Goal: Navigation & Orientation: Find specific page/section

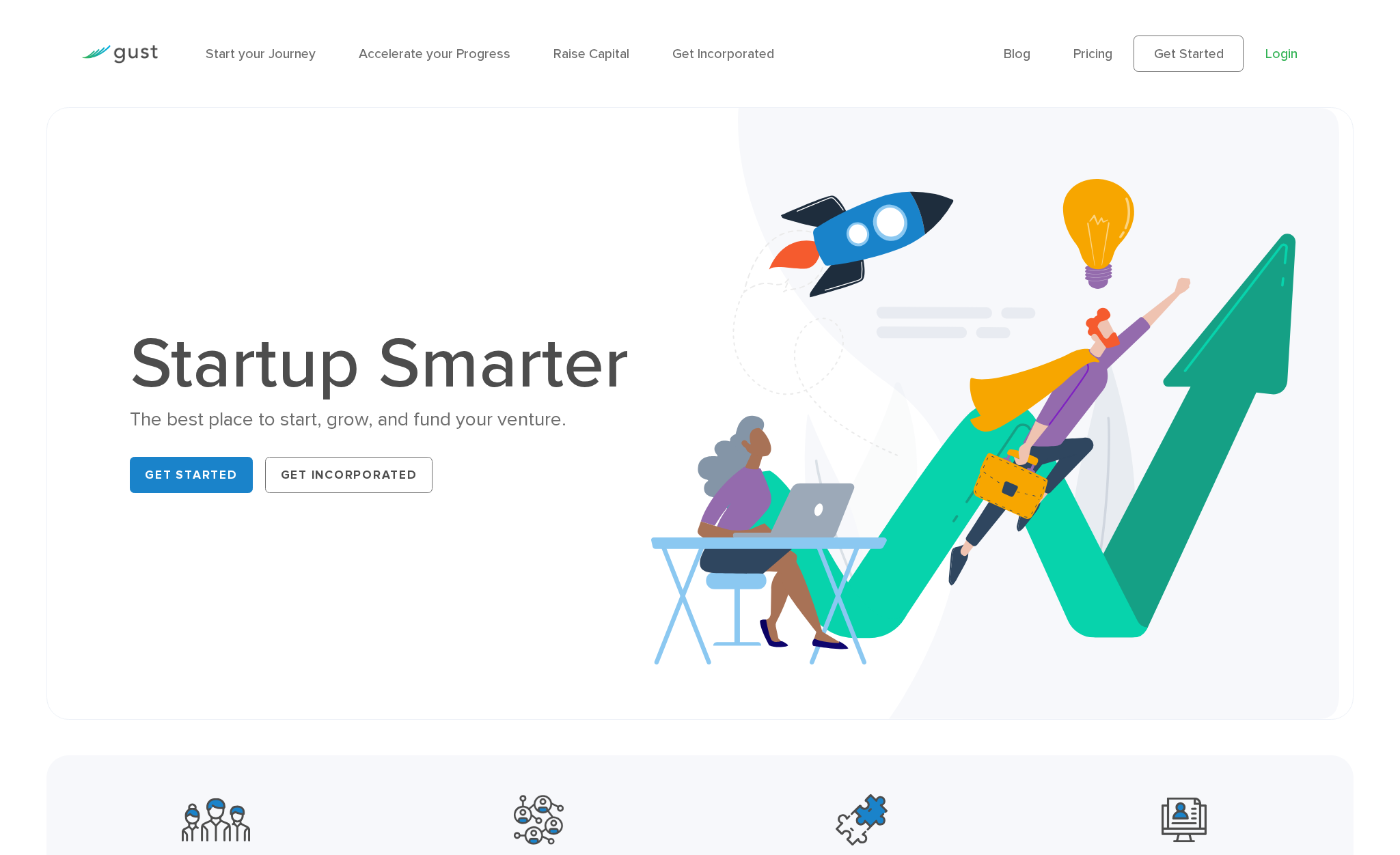
click at [1274, 55] on link "Login" at bounding box center [1281, 53] width 32 height 16
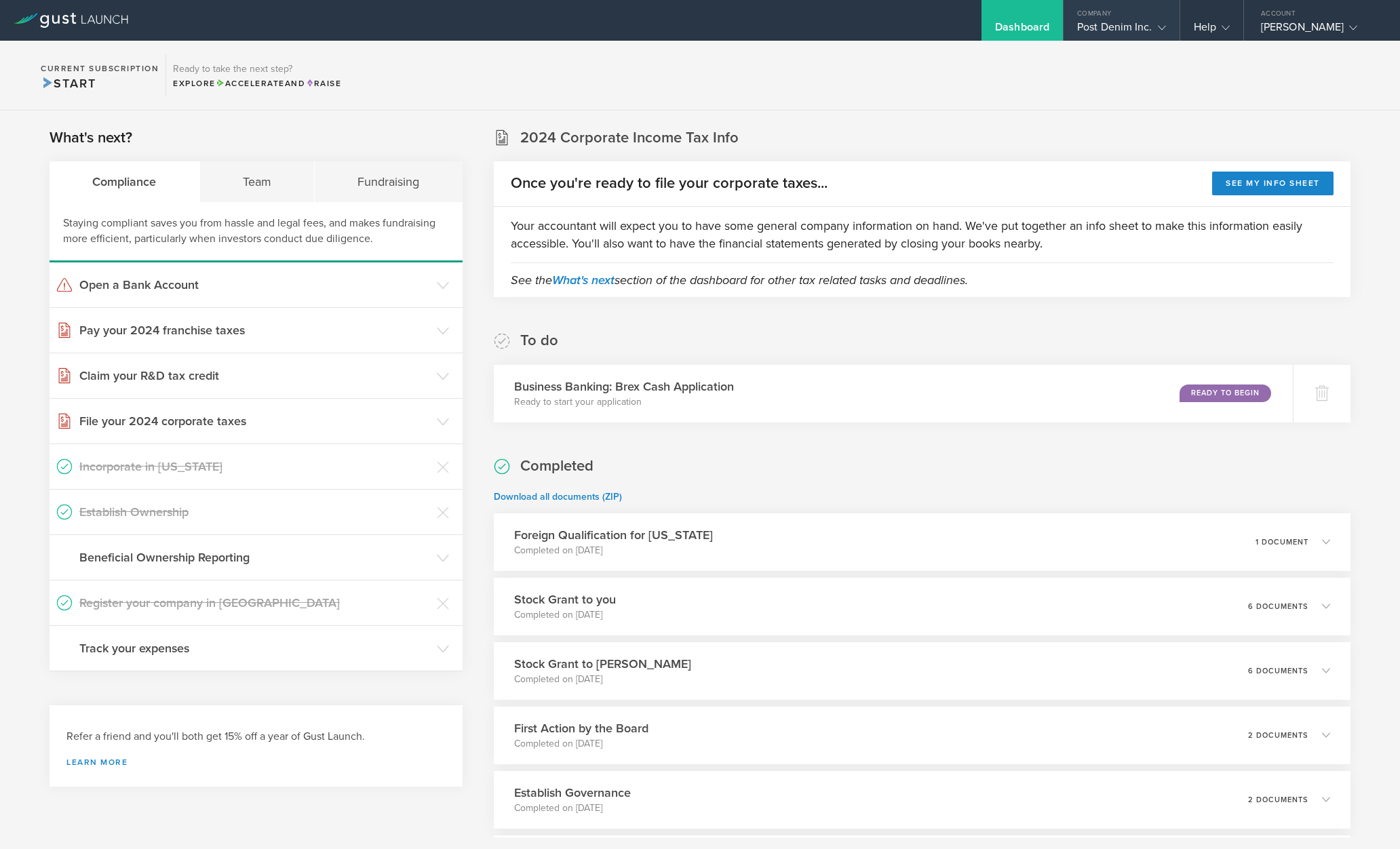
click at [1145, 33] on div "Post Denim Inc." at bounding box center [1121, 31] width 89 height 21
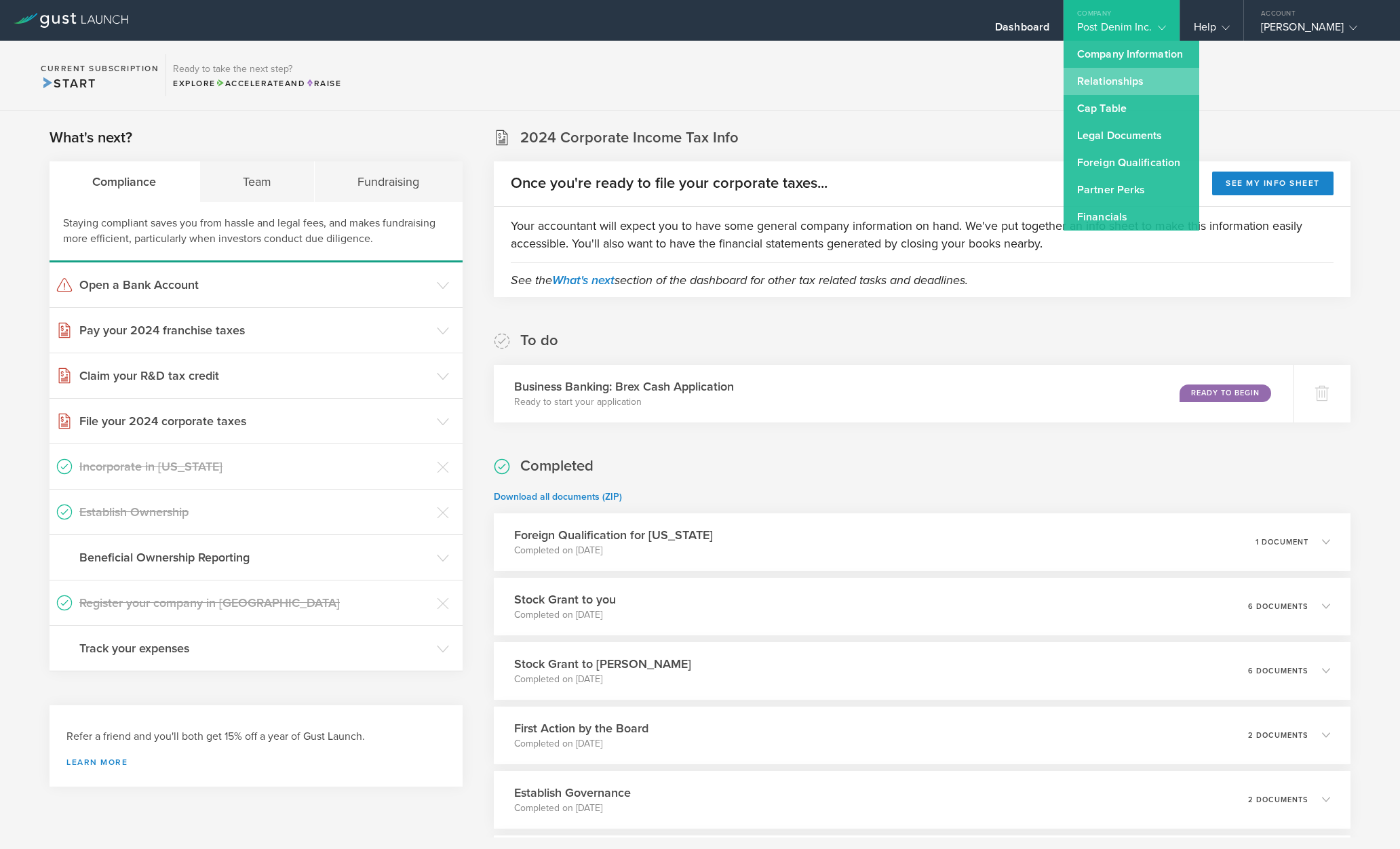
click at [1123, 83] on link "Relationships" at bounding box center [1132, 81] width 136 height 27
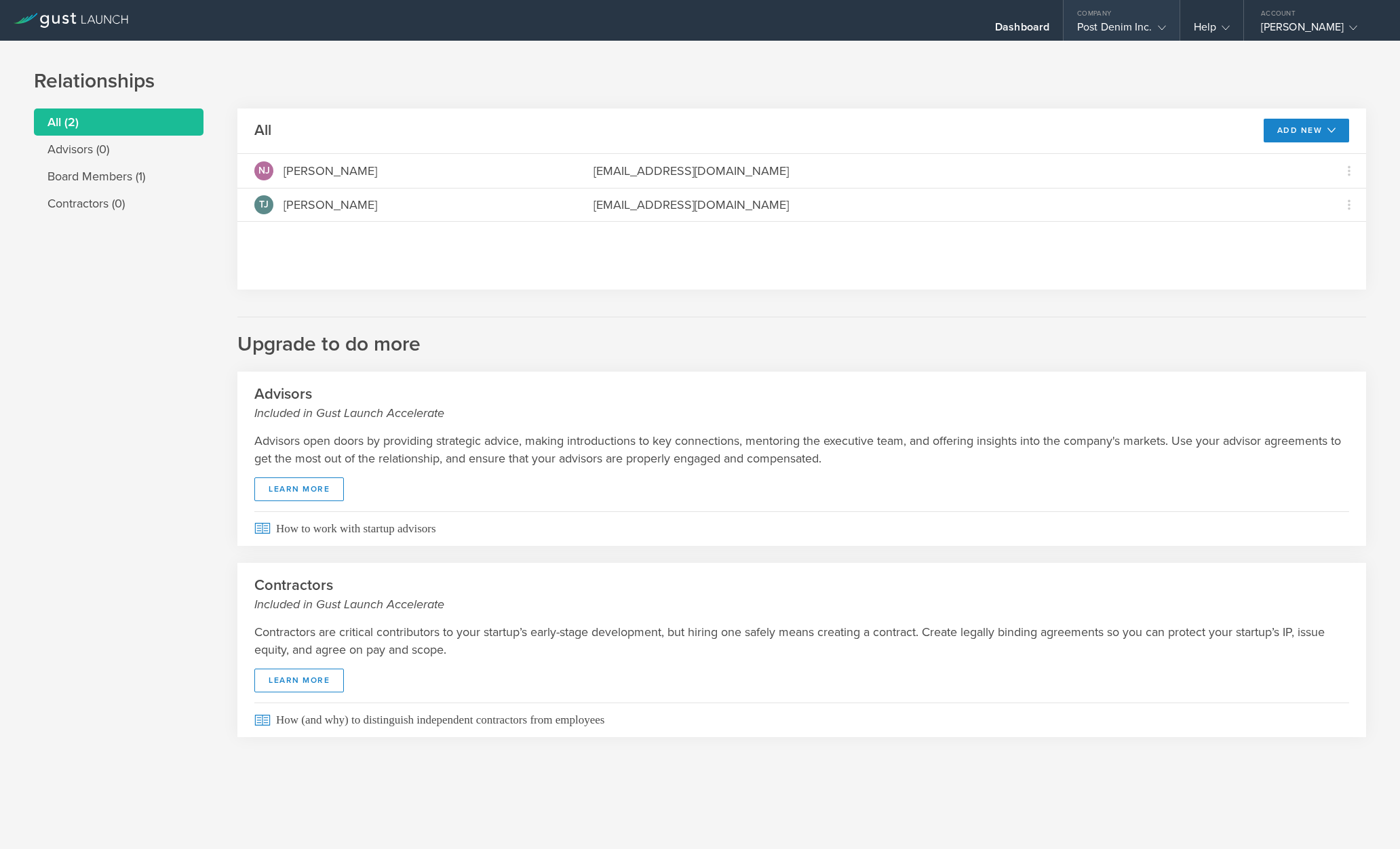
click at [1163, 19] on div "Company" at bounding box center [1121, 10] width 116 height 21
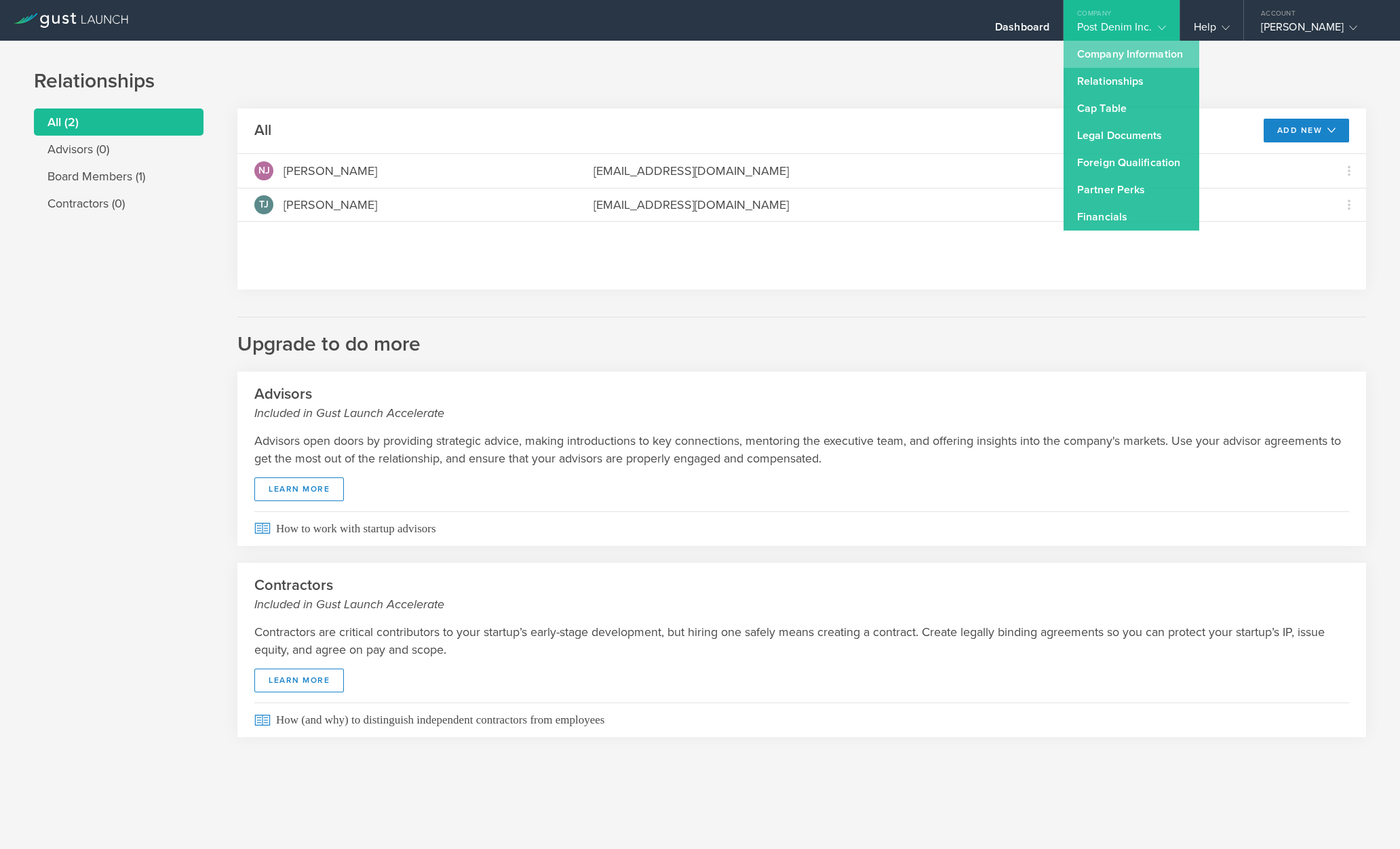
click at [1146, 60] on link "Company Information" at bounding box center [1132, 54] width 136 height 27
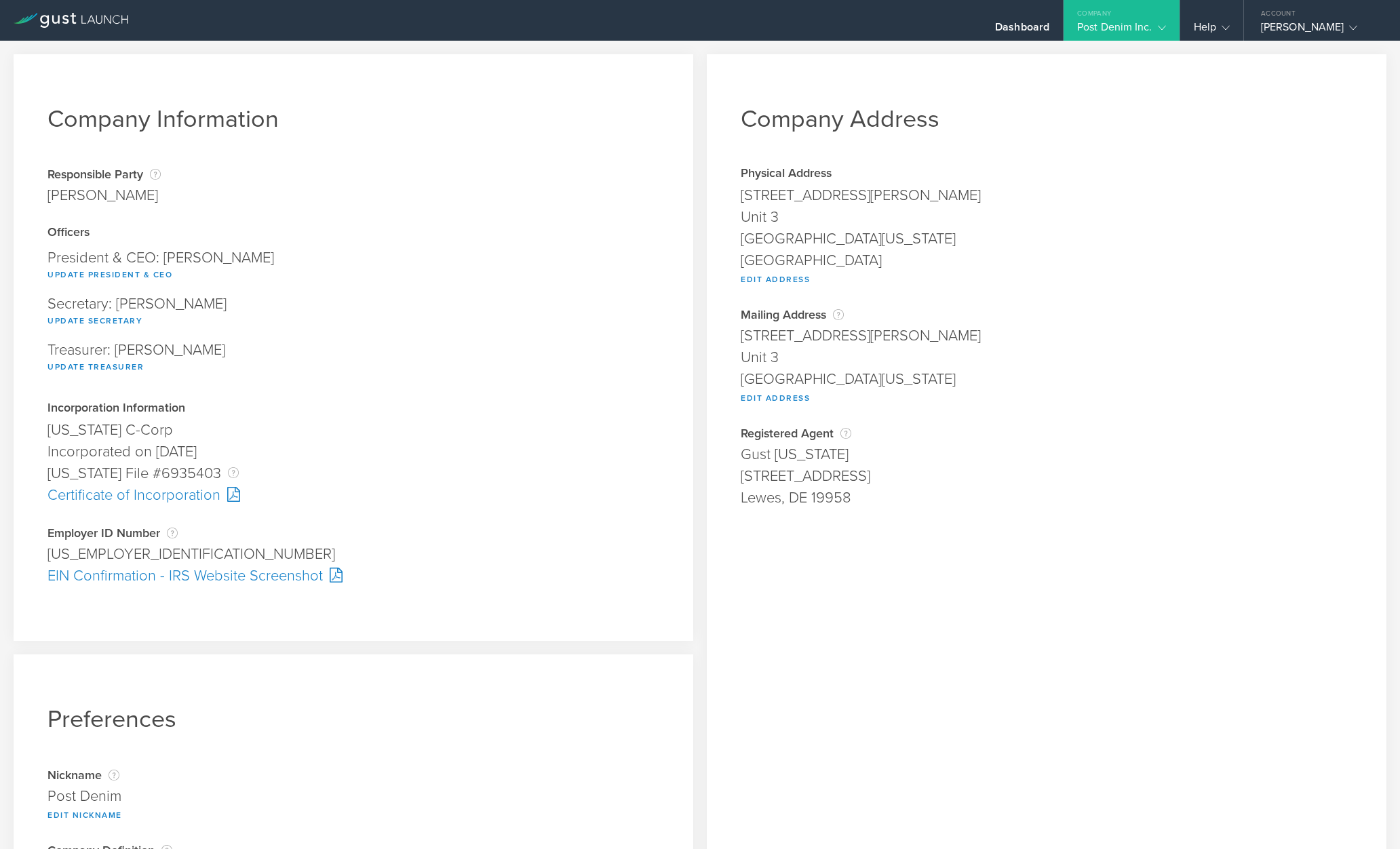
click at [1129, 18] on div "Company" at bounding box center [1121, 10] width 116 height 21
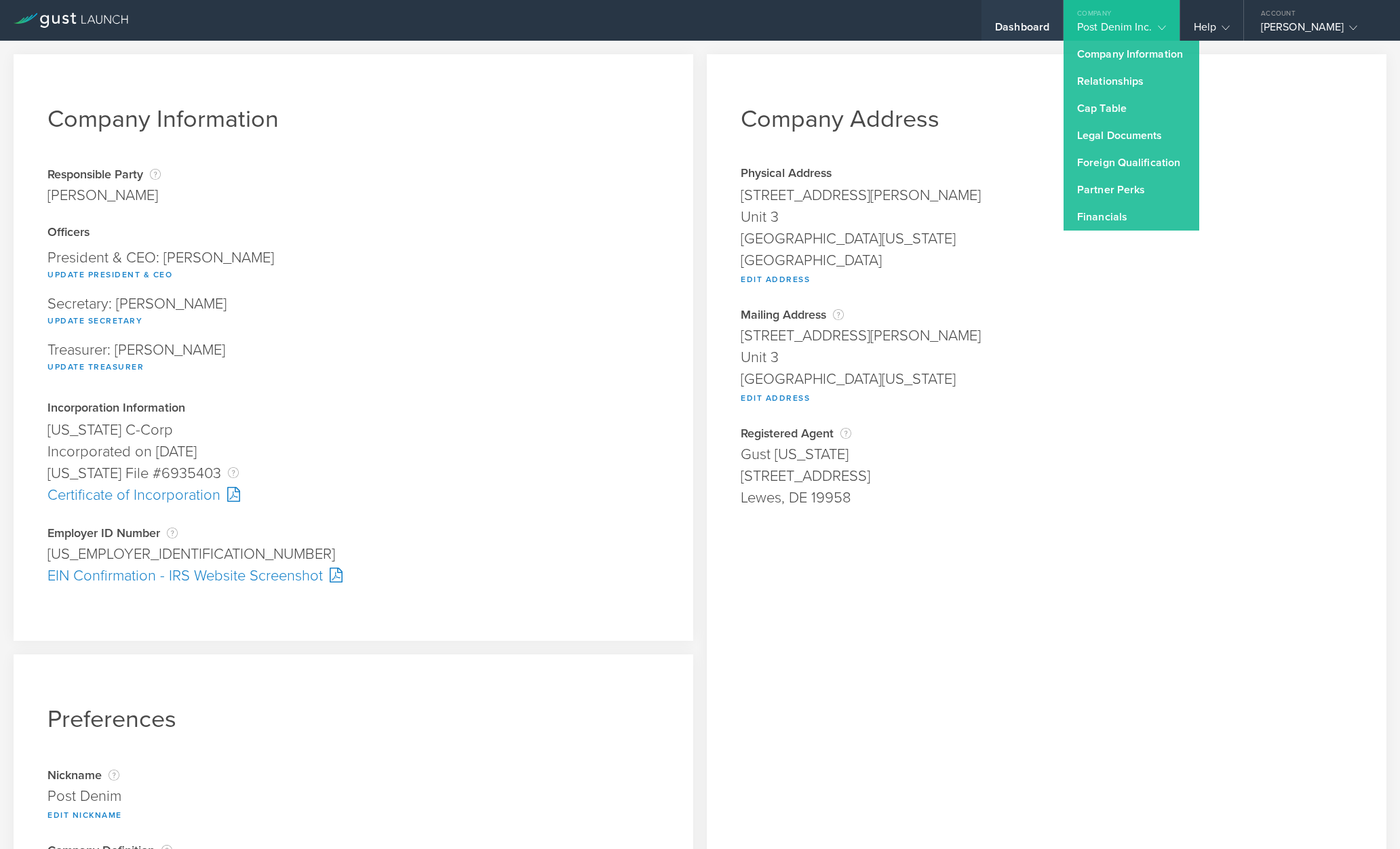
click at [1010, 8] on div "Dashboard" at bounding box center [1022, 20] width 81 height 41
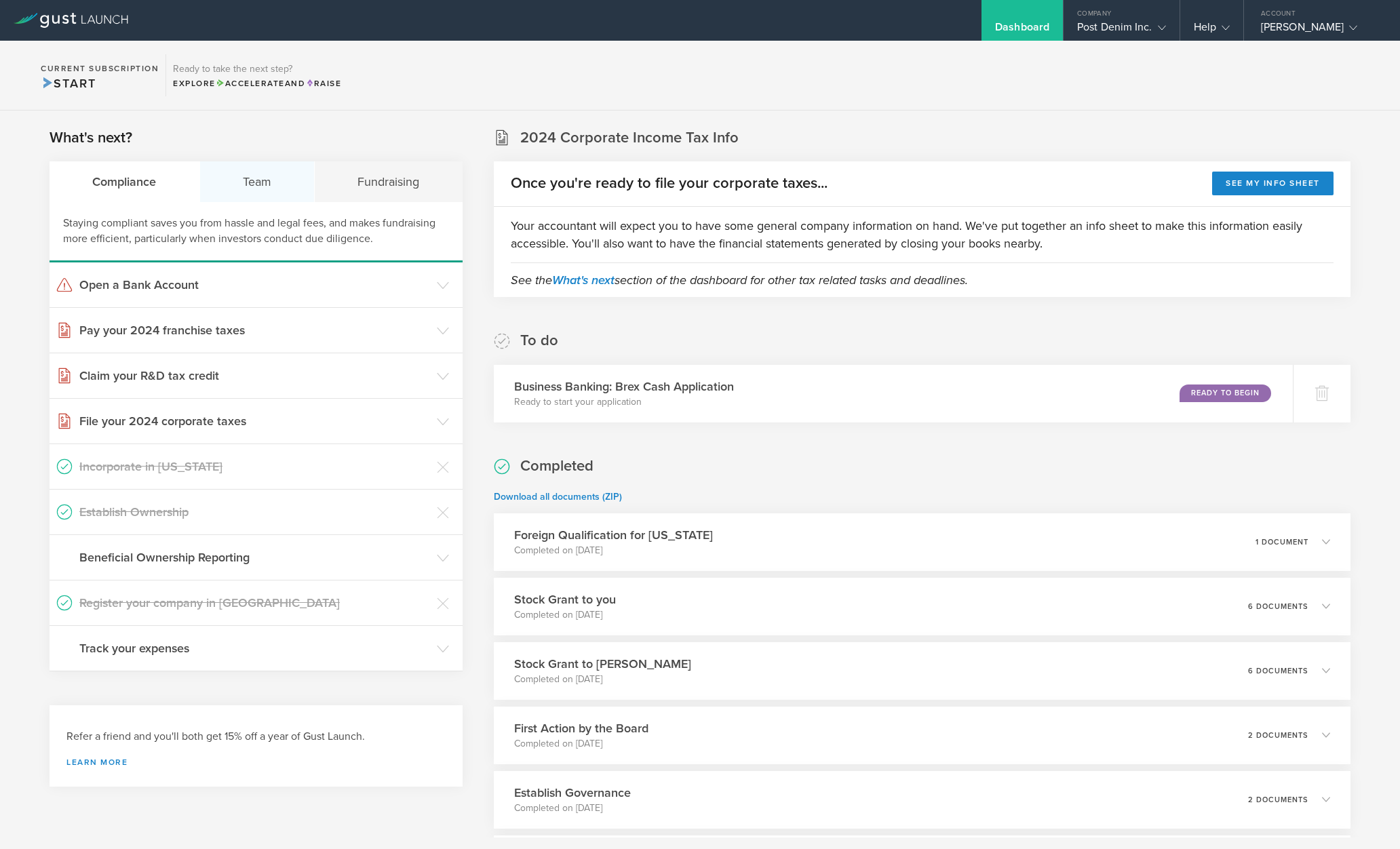
click at [277, 196] on div "Team" at bounding box center [258, 181] width 115 height 41
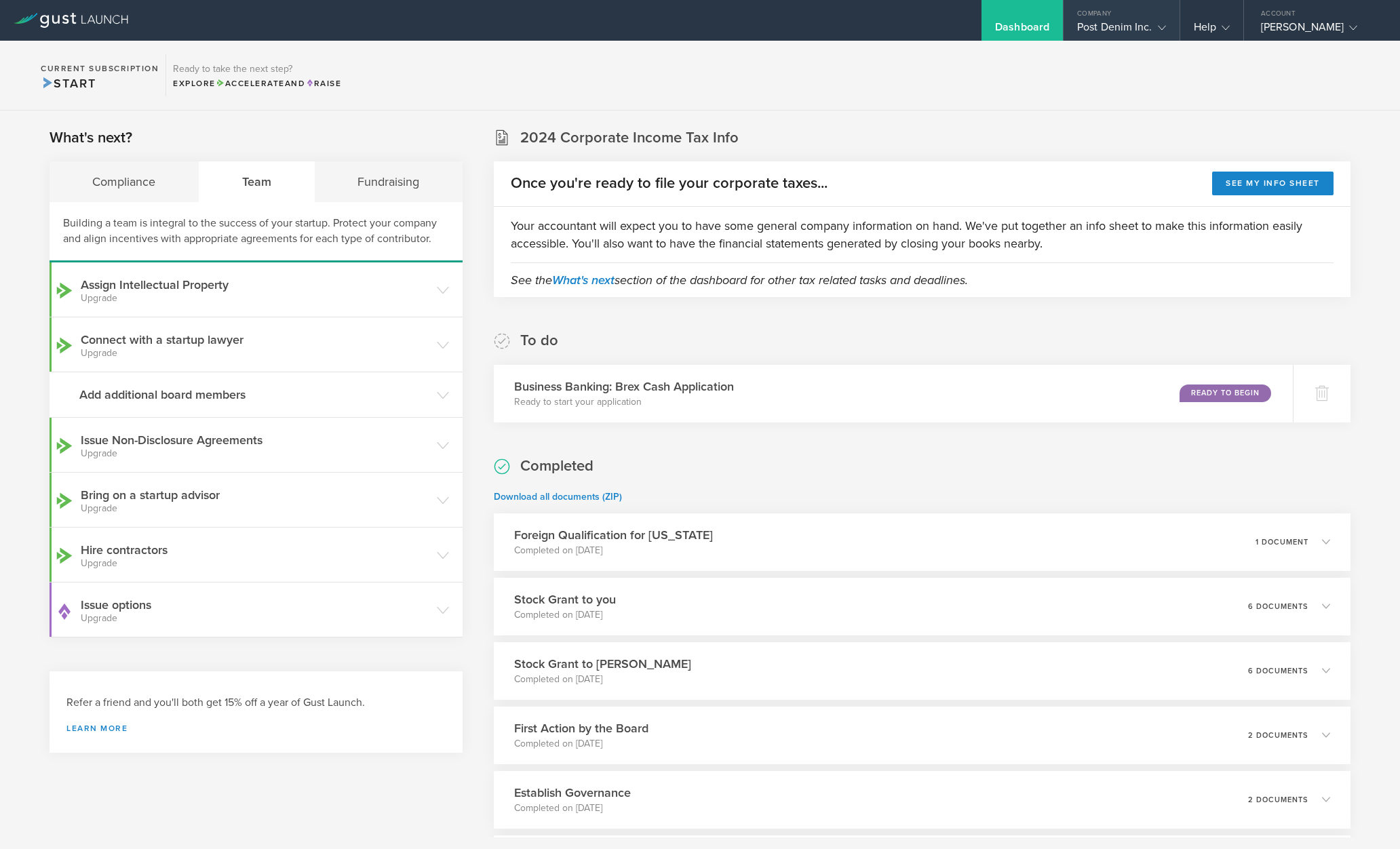
click at [1129, 25] on div "Post Denim Inc." at bounding box center [1121, 31] width 89 height 21
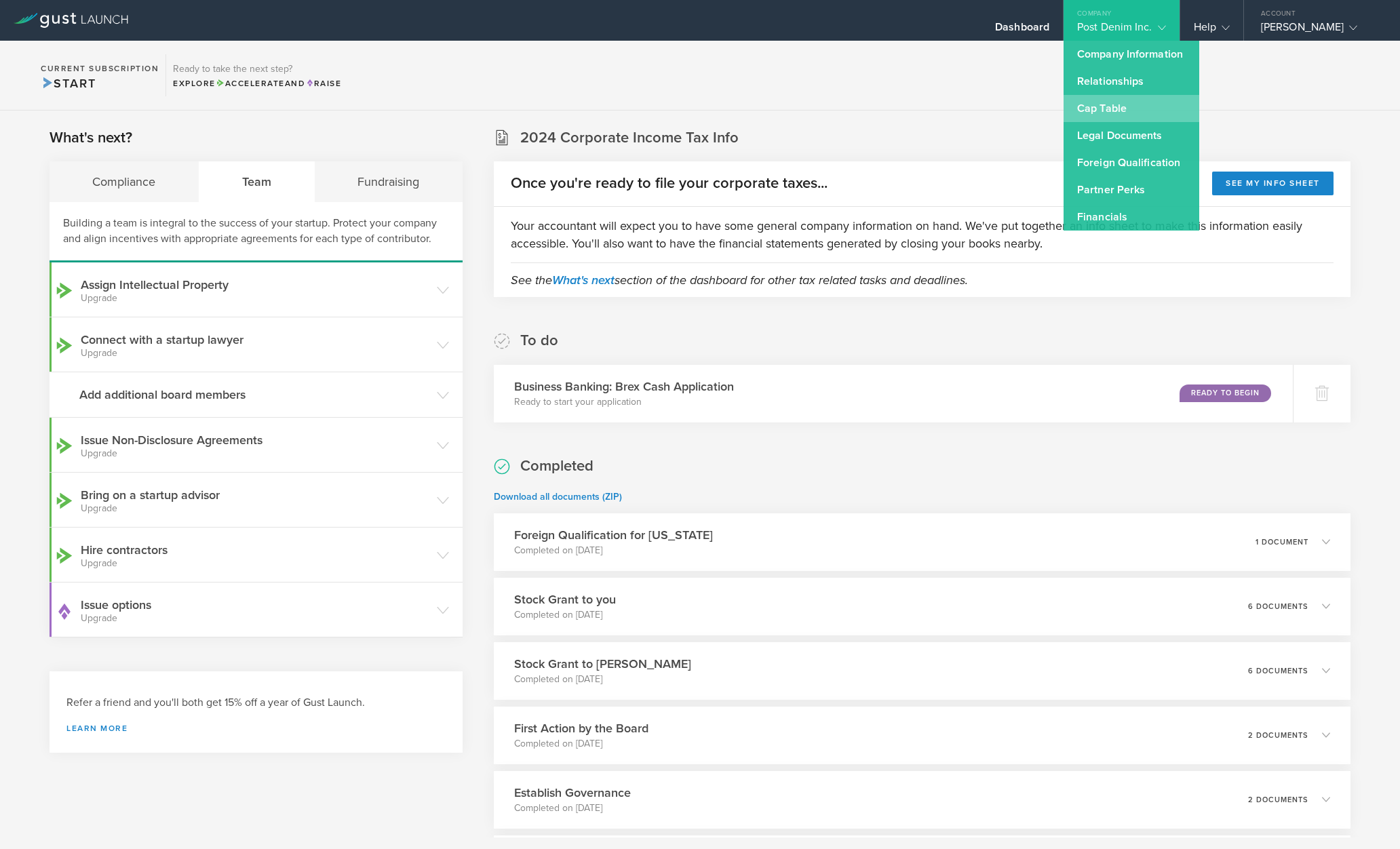
click at [1118, 107] on link "Cap Table" at bounding box center [1132, 109] width 136 height 27
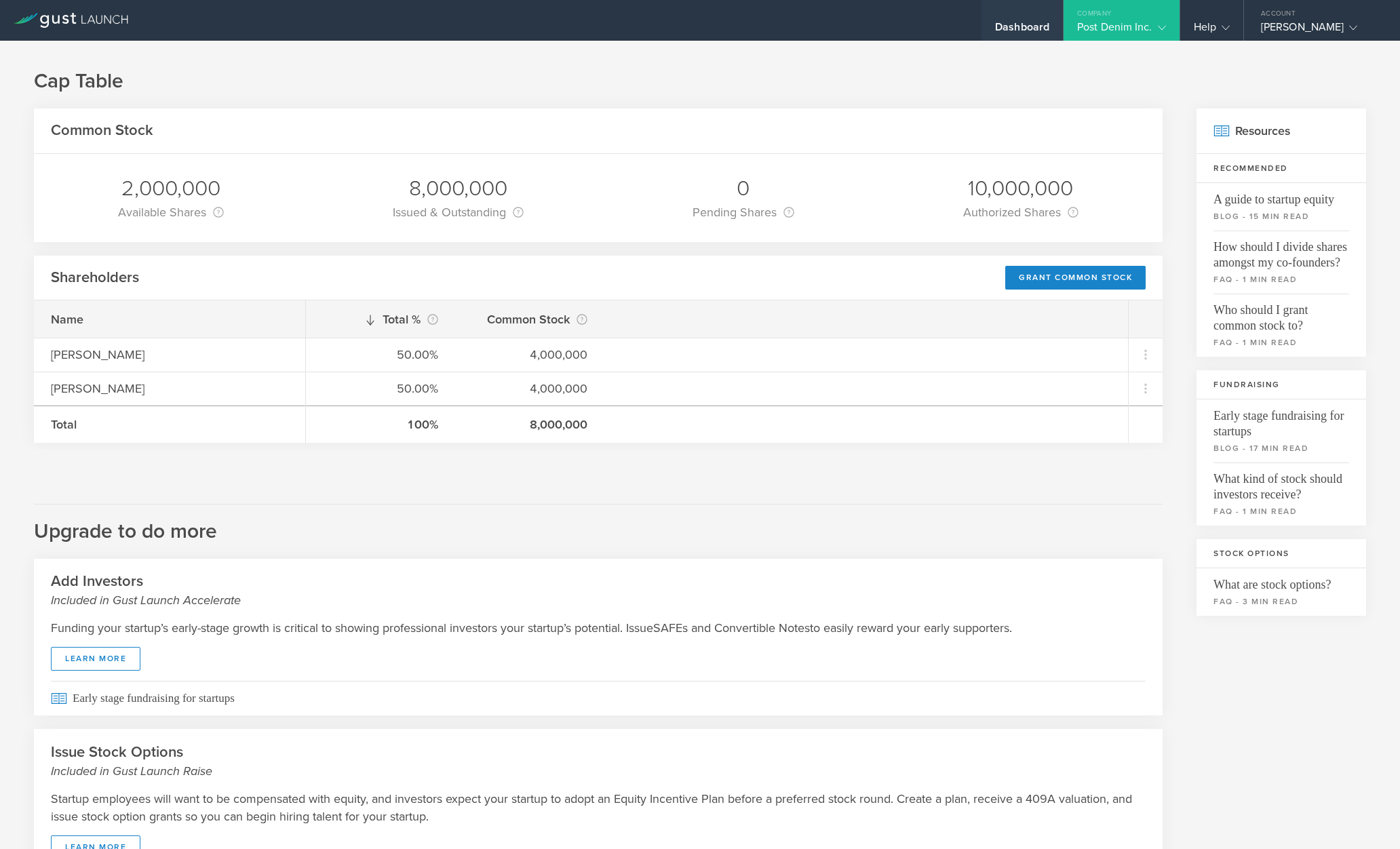
click at [1032, 15] on div "Dashboard" at bounding box center [1022, 20] width 81 height 41
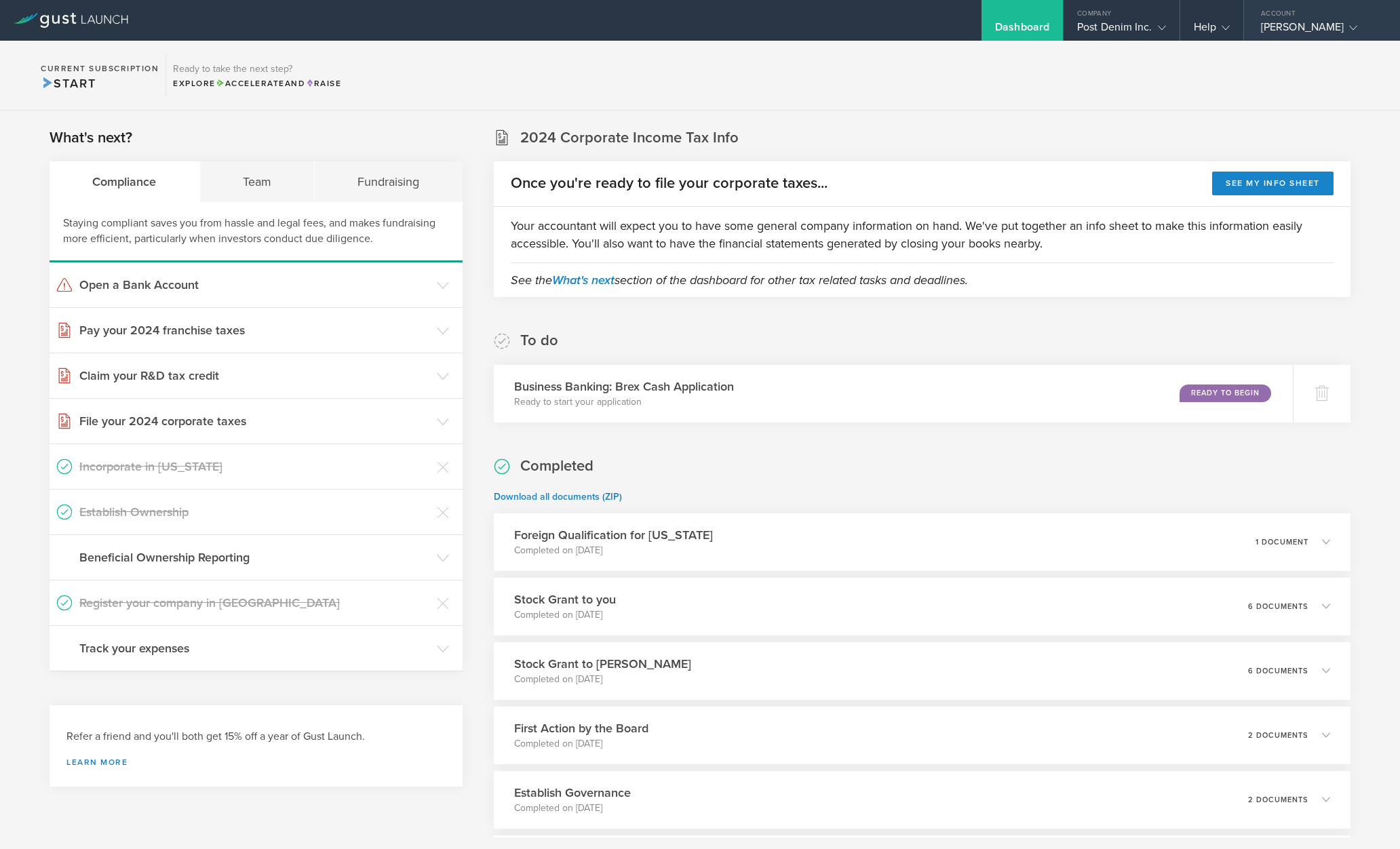
click at [1326, 18] on div "Account" at bounding box center [1322, 10] width 156 height 21
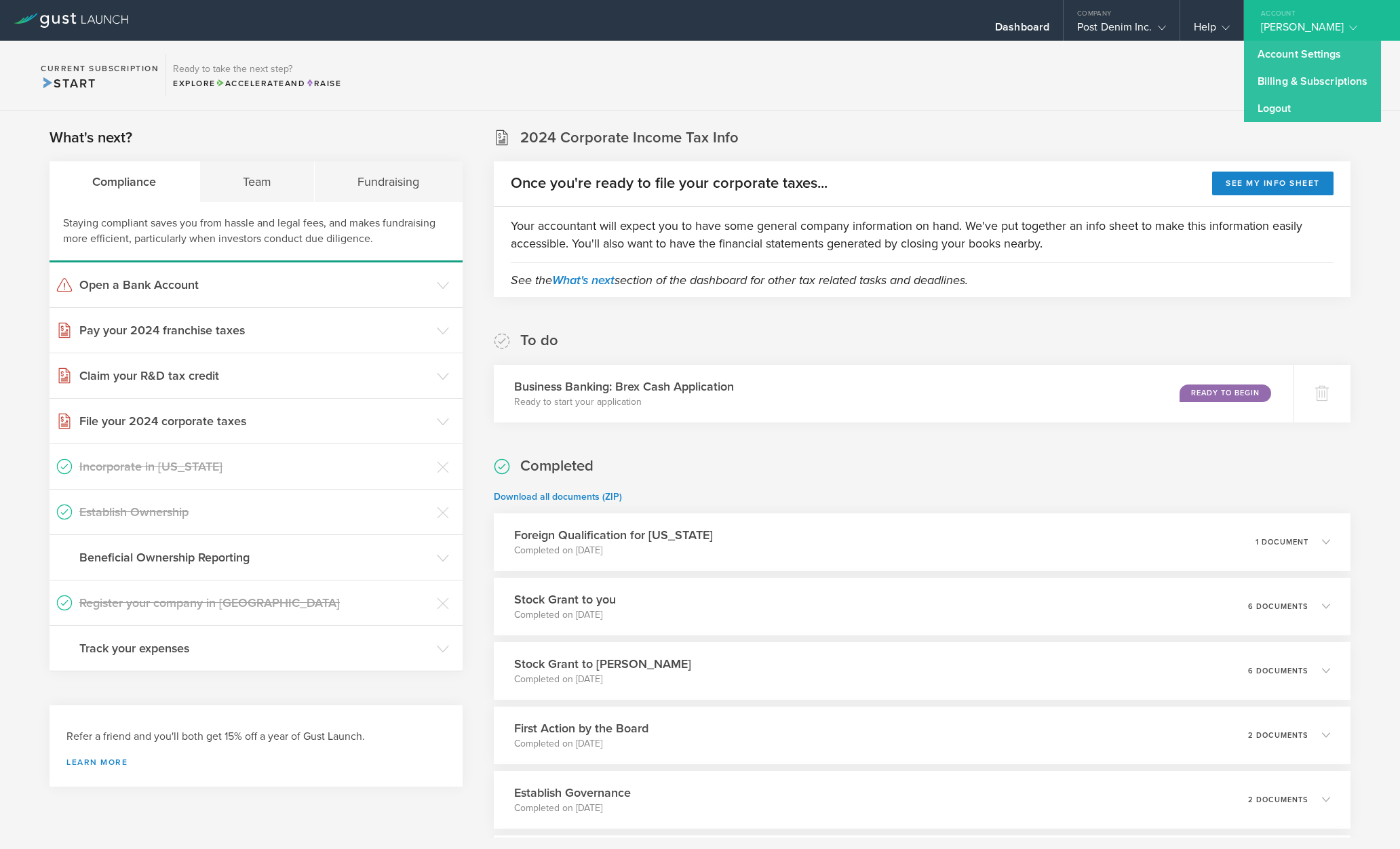
click at [1145, 54] on section "Current Subscription Start Ready to take the next step? Explore Accelerate and …" at bounding box center [700, 76] width 1400 height 70
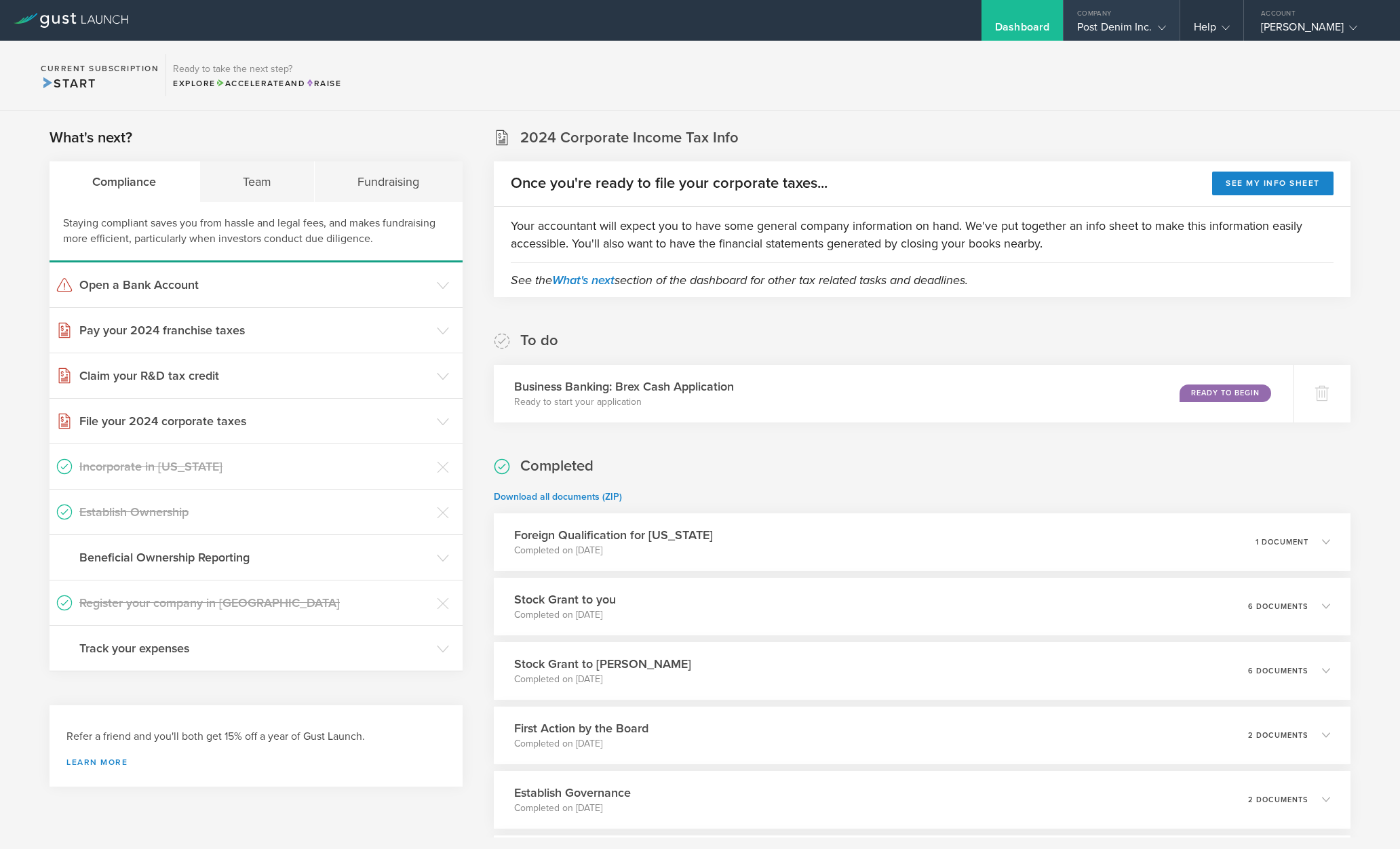
click at [1137, 30] on div "Post Denim Inc." at bounding box center [1121, 31] width 89 height 21
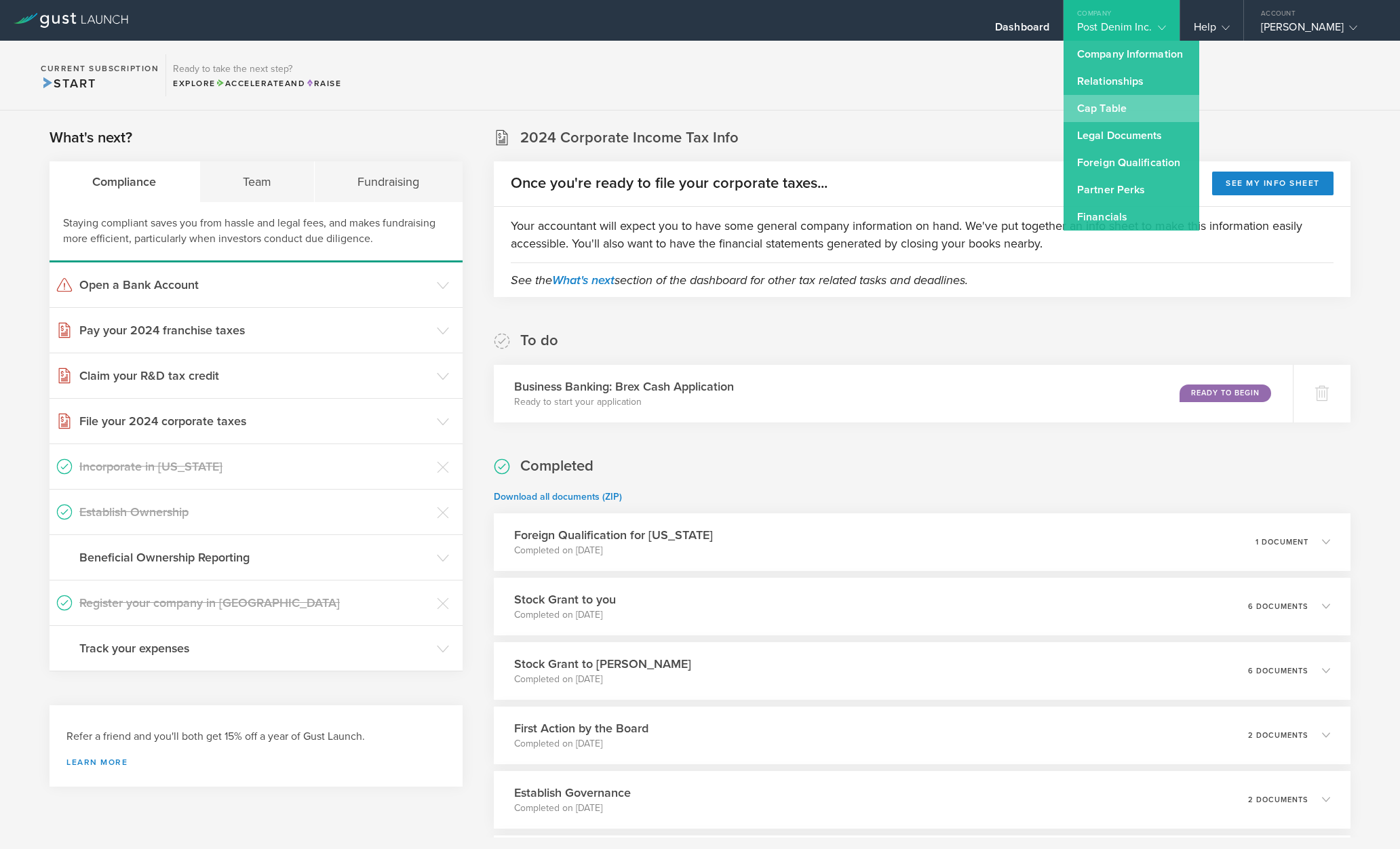
click at [1121, 101] on link "Cap Table" at bounding box center [1132, 109] width 136 height 27
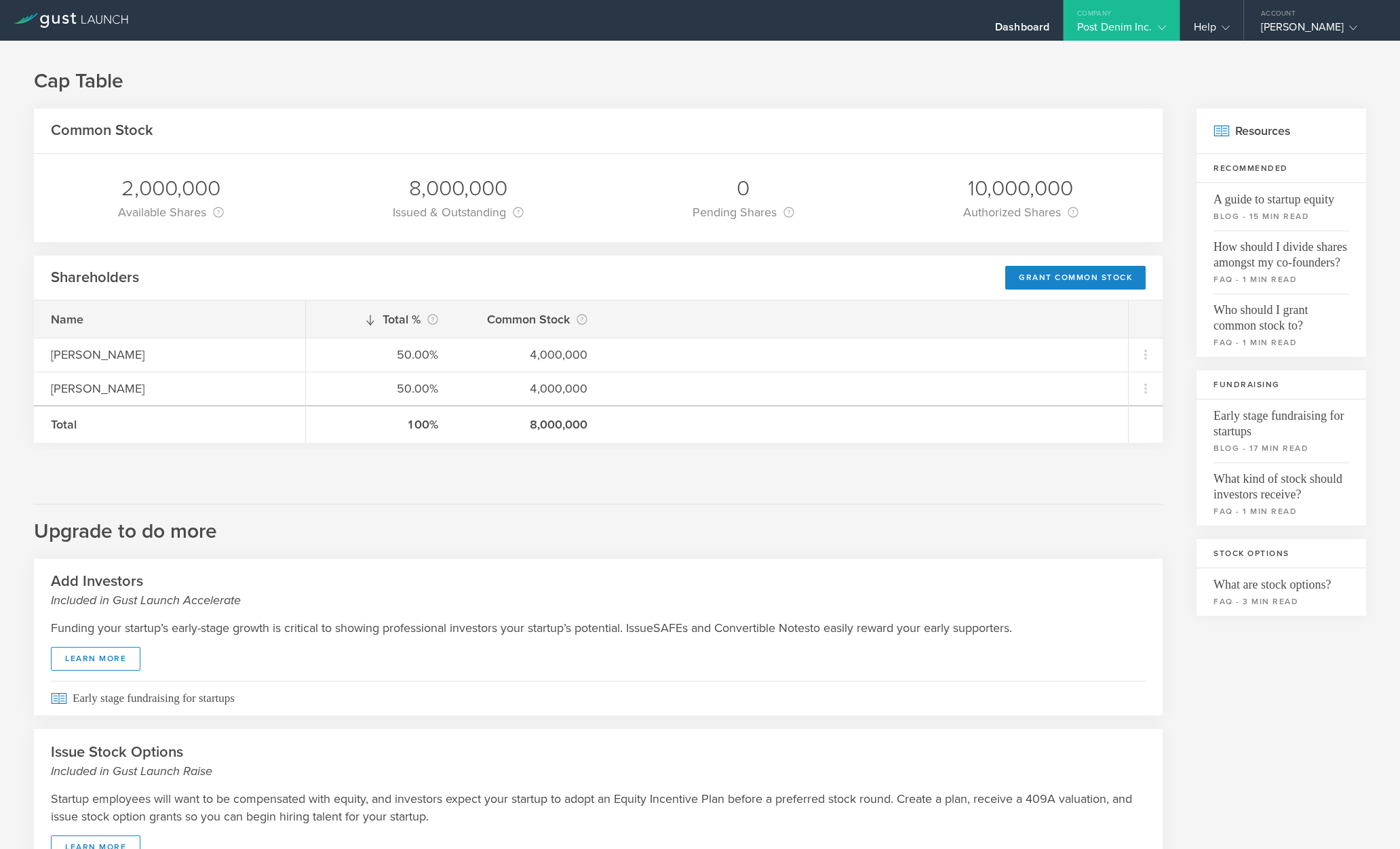
click at [1130, 16] on div "Company" at bounding box center [1121, 10] width 116 height 21
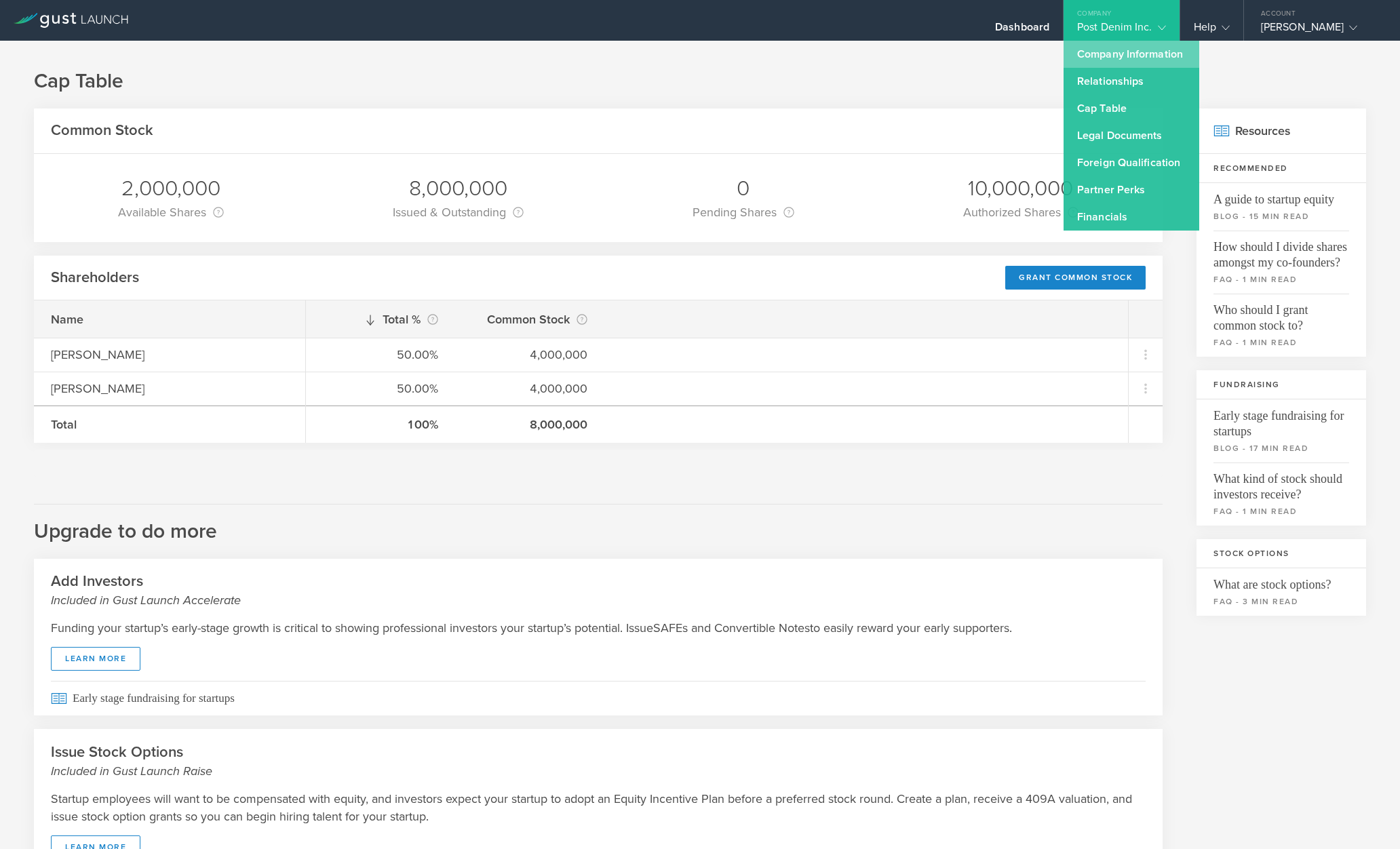
click at [1142, 59] on link "Company Information" at bounding box center [1132, 54] width 136 height 27
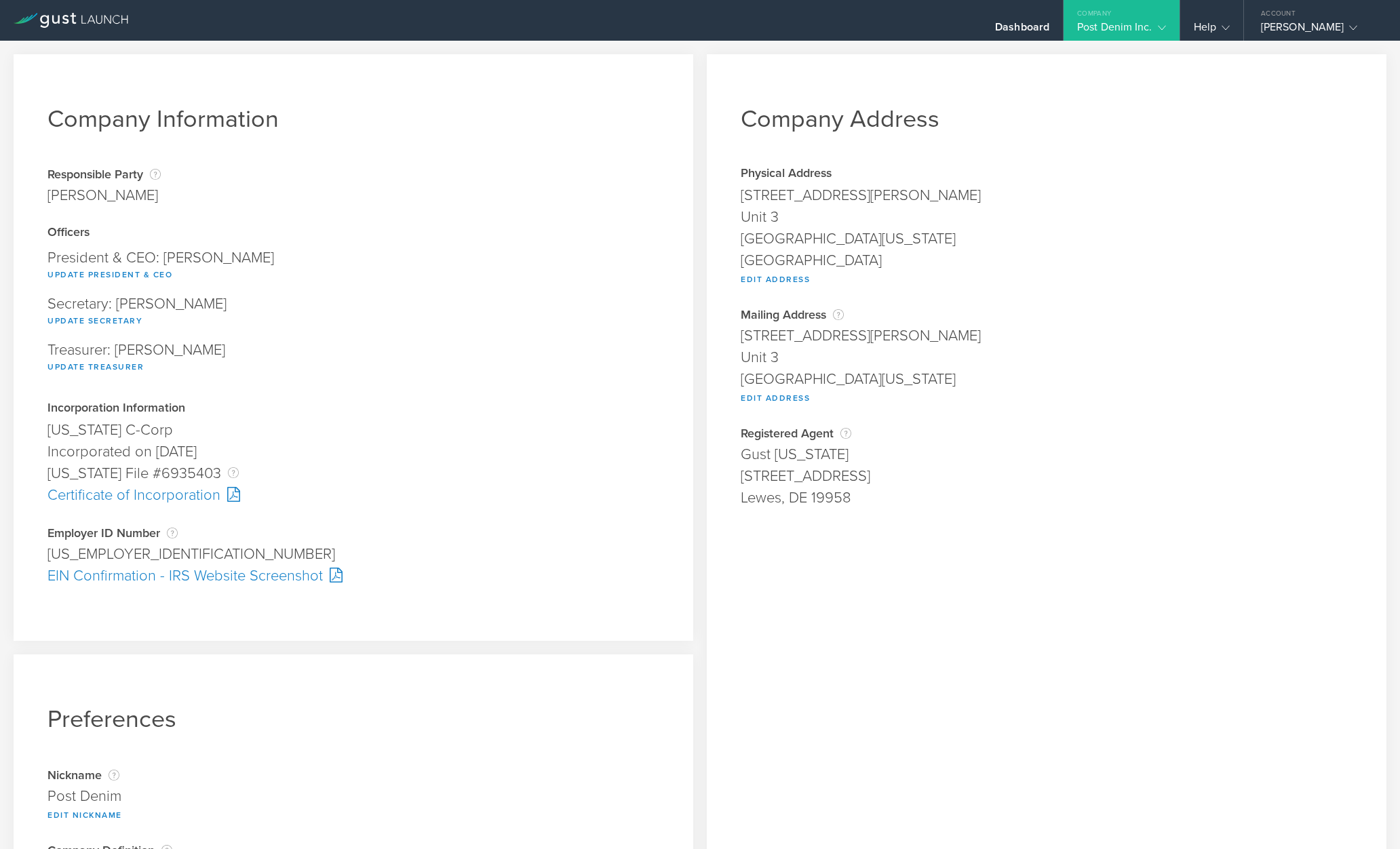
click at [216, 493] on div "Certificate of Incorporation" at bounding box center [353, 495] width 612 height 22
click at [1143, 27] on div "Post Denim Inc." at bounding box center [1121, 31] width 89 height 21
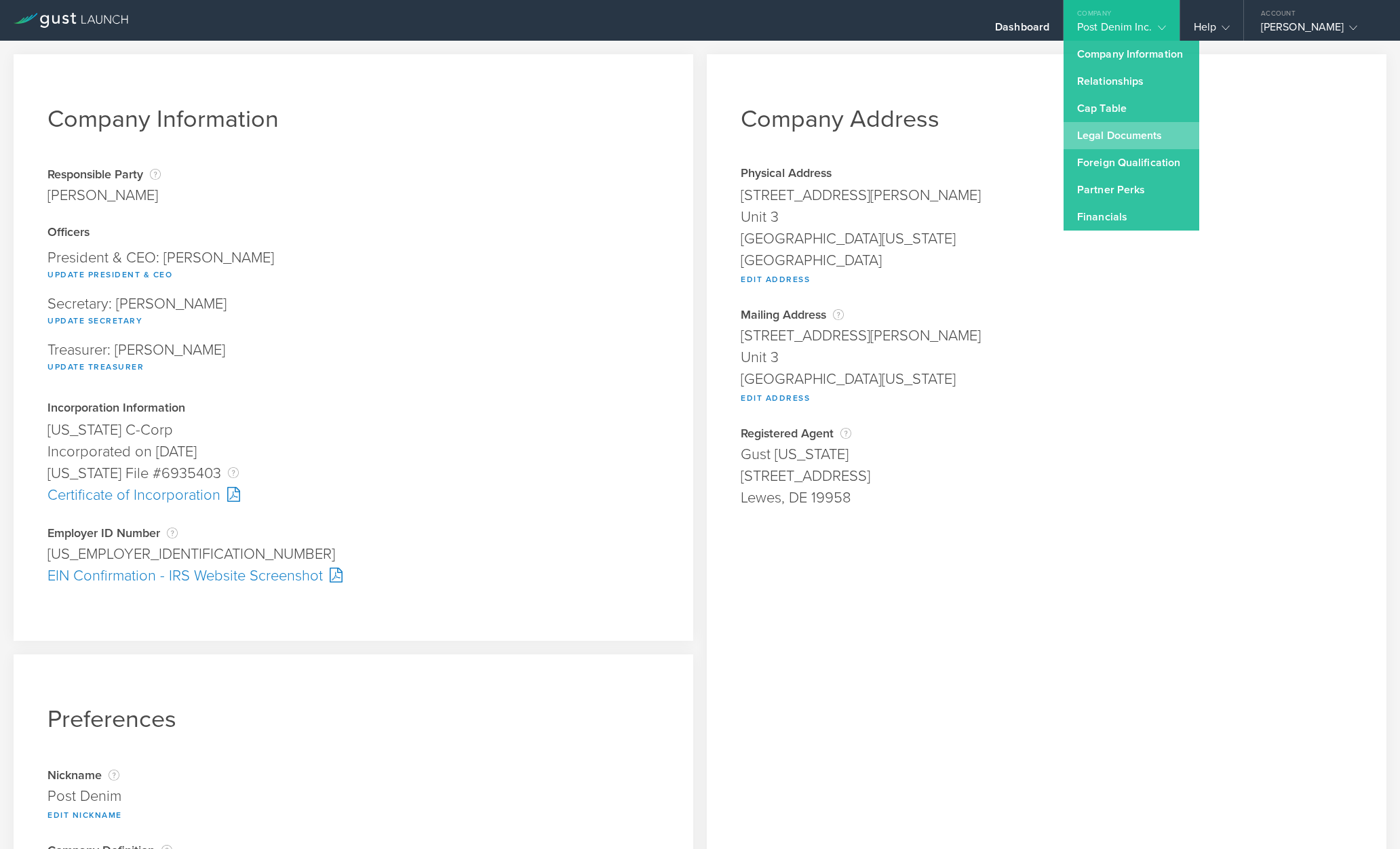
click at [1118, 141] on link "Legal Documents" at bounding box center [1132, 135] width 136 height 27
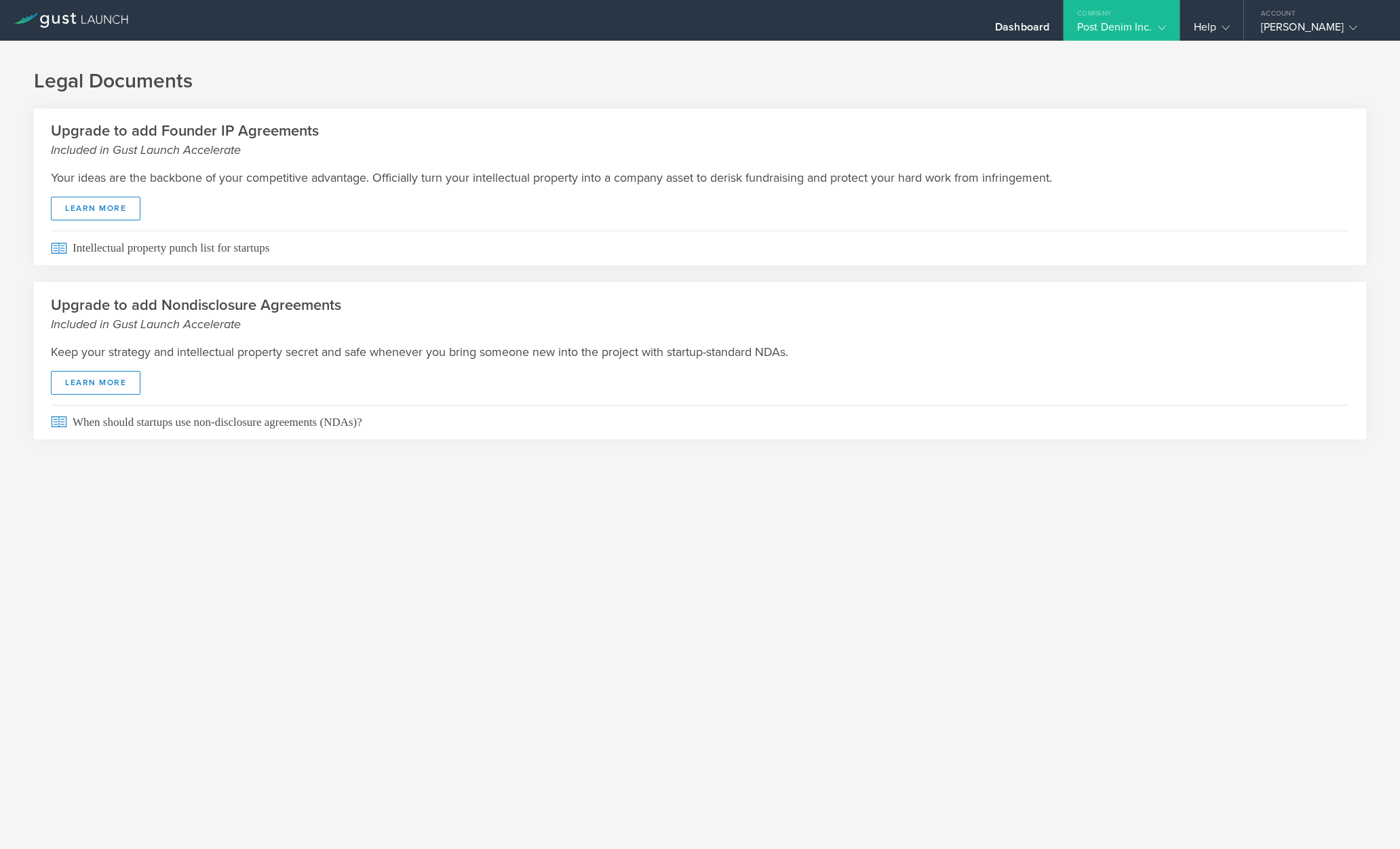
click at [1122, 25] on div "Post Denim Inc." at bounding box center [1121, 31] width 89 height 21
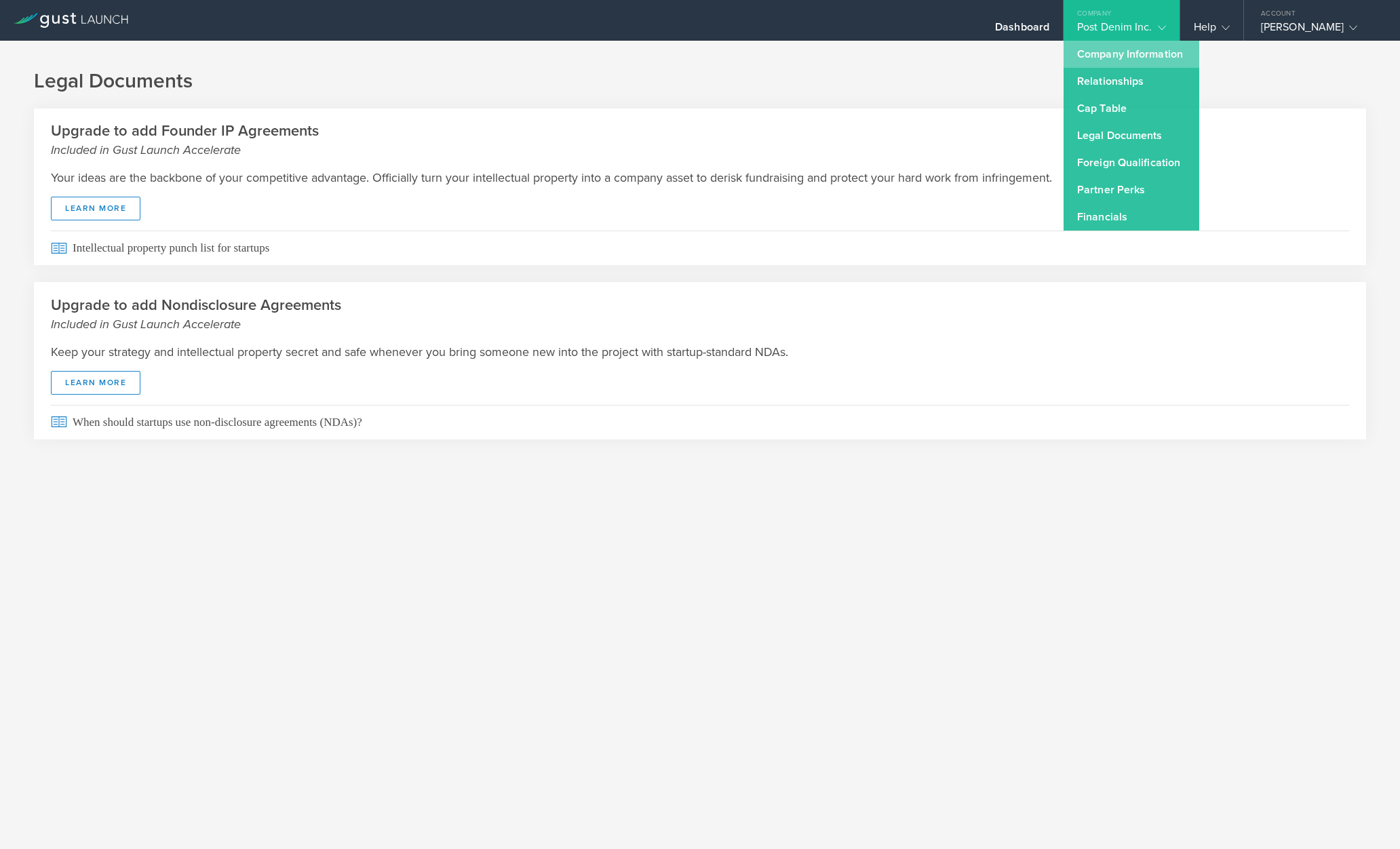
click at [1128, 60] on link "Company Information" at bounding box center [1132, 54] width 136 height 27
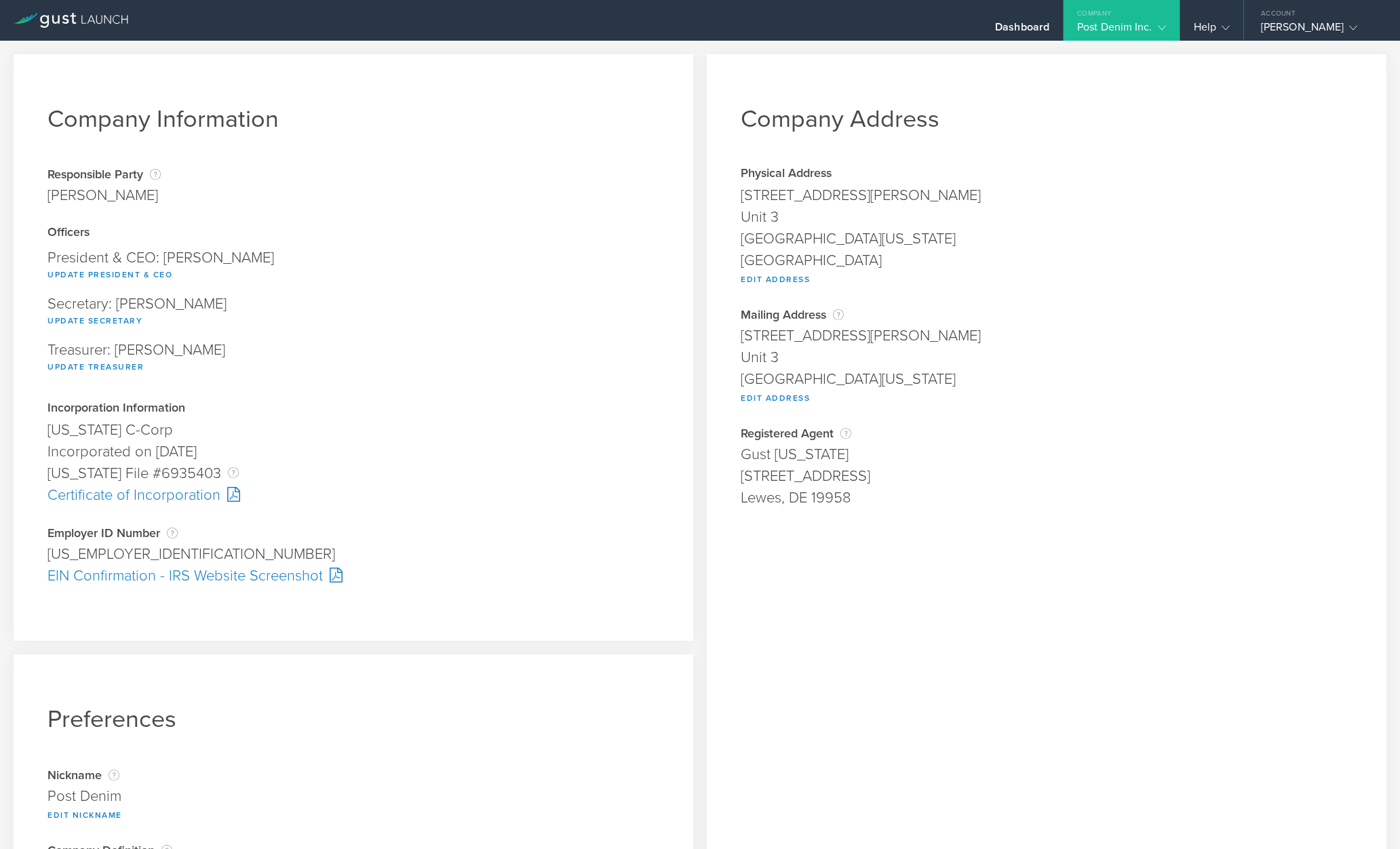
click at [1133, 27] on div "Post Denim Inc." at bounding box center [1121, 31] width 89 height 21
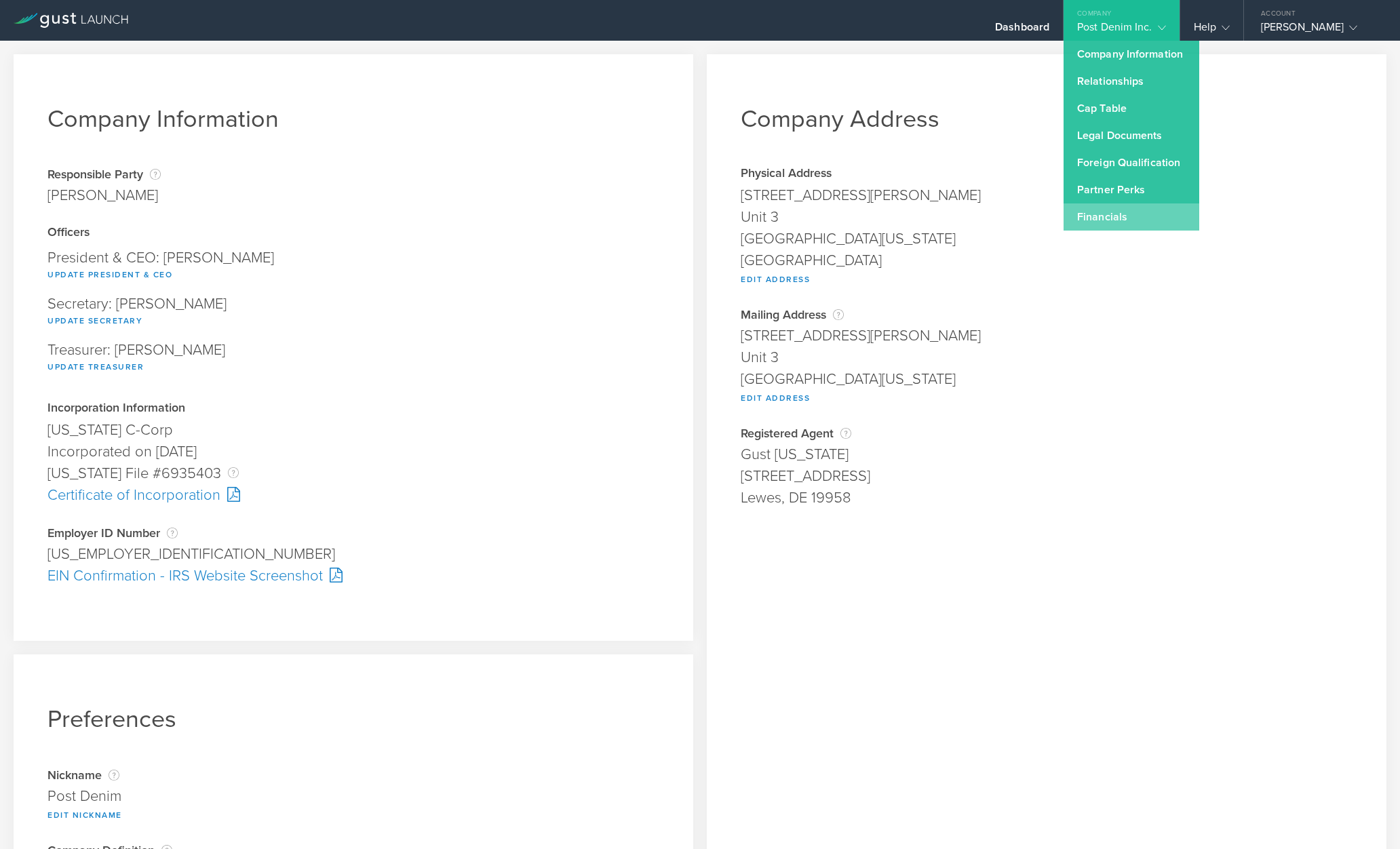
click at [1125, 213] on link "Financials" at bounding box center [1132, 216] width 136 height 27
